Goal: Check status: Check status

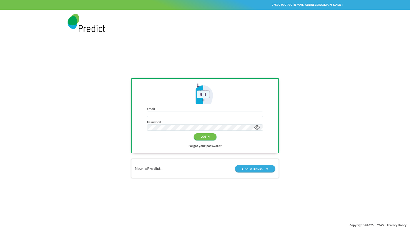
type input "**********"
click at [214, 137] on button "LOG IN" at bounding box center [205, 136] width 23 height 7
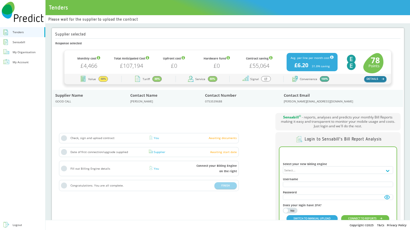
click at [373, 76] on button "DETAILS" at bounding box center [375, 79] width 22 height 6
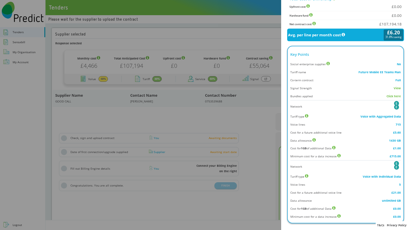
scroll to position [219, 0]
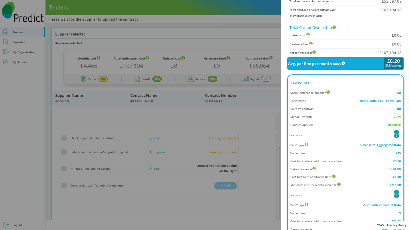
click at [311, 166] on li "Data allowance 1430 GB" at bounding box center [345, 169] width 110 height 7
click at [312, 167] on icon at bounding box center [313, 168] width 3 height 3
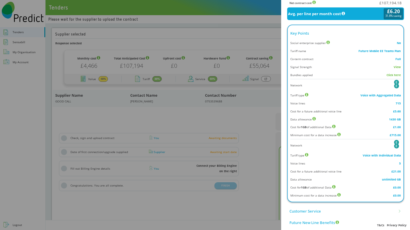
scroll to position [334, 0]
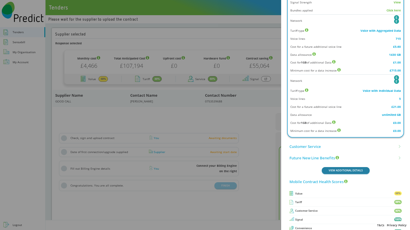
click at [349, 167] on button "VIEW ADDITIONAL DETAILS" at bounding box center [346, 170] width 48 height 7
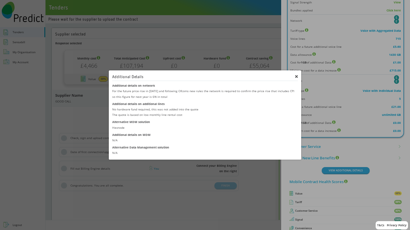
click at [296, 75] on icon at bounding box center [296, 76] width 3 height 3
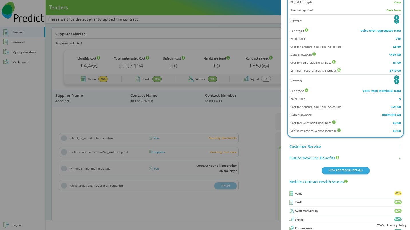
click at [364, 152] on li "Future New Line Benefits" at bounding box center [346, 157] width 113 height 11
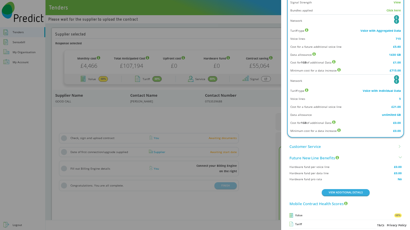
click at [364, 152] on li "Future New Line Benefits" at bounding box center [346, 157] width 113 height 11
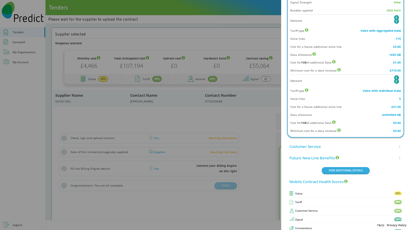
click at [365, 141] on li "Customer Service" at bounding box center [346, 146] width 113 height 11
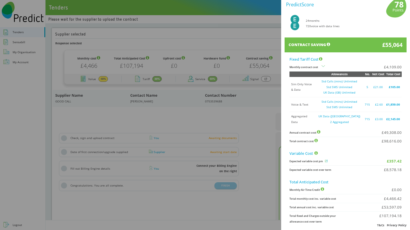
scroll to position [0, 0]
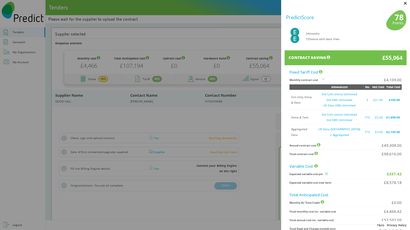
click at [316, 81] on span "Monthly contract cost" at bounding box center [337, 79] width 95 height 5
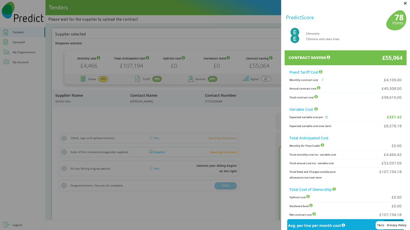
click at [322, 79] on icon at bounding box center [323, 79] width 3 height 3
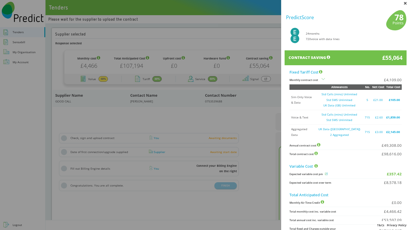
click at [322, 79] on icon at bounding box center [323, 79] width 3 height 3
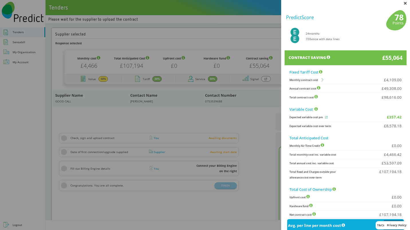
click at [403, 4] on span at bounding box center [405, 3] width 9 height 7
click at [404, 4] on icon at bounding box center [405, 3] width 2 height 2
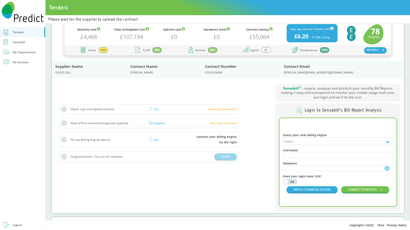
scroll to position [29, 0]
click at [218, 158] on div "Congratulations. You are all complete. FINISH" at bounding box center [149, 156] width 180 height 11
click at [215, 104] on div "Check, sign and upload contract You Awaiting documents Date of first connection…" at bounding box center [149, 148] width 188 height 94
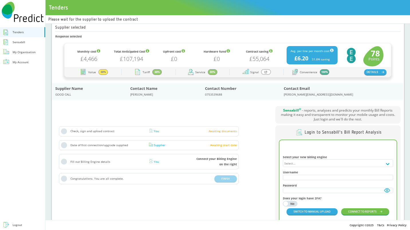
scroll to position [0, 0]
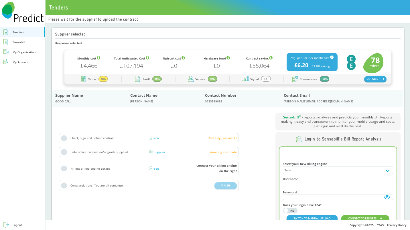
click at [215, 112] on div "Response selected Monthly cost £4,466 Total Anticipated Cost £107,194 Upfront c…" at bounding box center [227, 141] width 345 height 200
click at [19, 42] on div "Sensabill" at bounding box center [19, 42] width 13 height 5
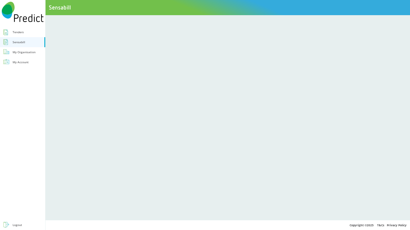
click at [21, 54] on div "My Organisation" at bounding box center [24, 52] width 23 height 5
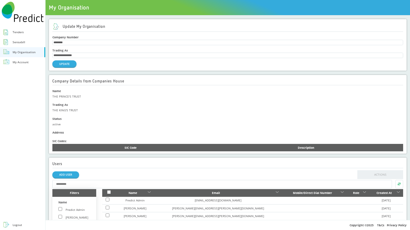
click at [22, 42] on div "Sensabill" at bounding box center [19, 42] width 13 height 5
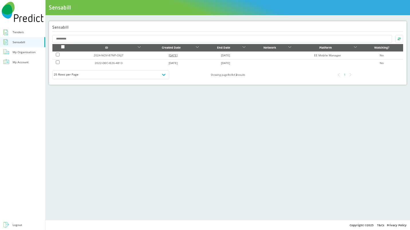
click at [170, 55] on link "[DATE]" at bounding box center [173, 55] width 9 height 4
